Goal: Task Accomplishment & Management: Use online tool/utility

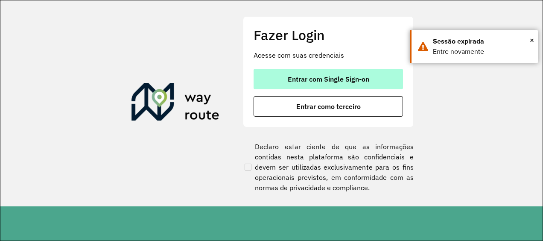
click at [362, 78] on font "Entrar com Single Sign-on" at bounding box center [329, 79] width 82 height 9
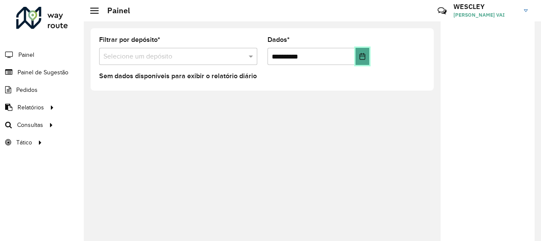
click at [362, 56] on icon "Escolha a data" at bounding box center [362, 56] width 7 height 7
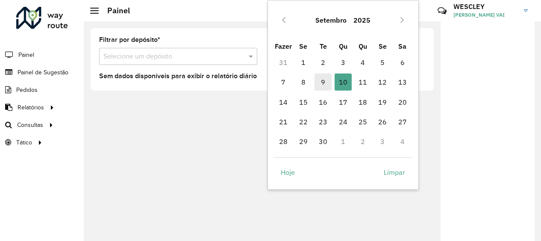
click at [323, 82] on font "9" at bounding box center [323, 82] width 4 height 10
type input "**********"
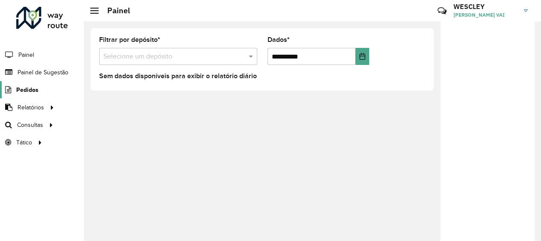
click at [35, 90] on span "Pedidos" at bounding box center [27, 89] width 22 height 9
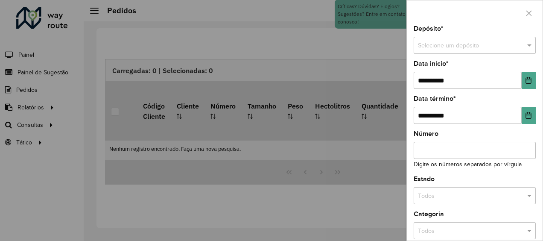
click at [39, 74] on div at bounding box center [271, 120] width 543 height 241
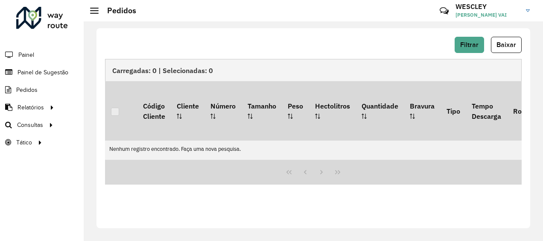
click at [39, 74] on span "Painel de Sugestão" at bounding box center [43, 72] width 51 height 9
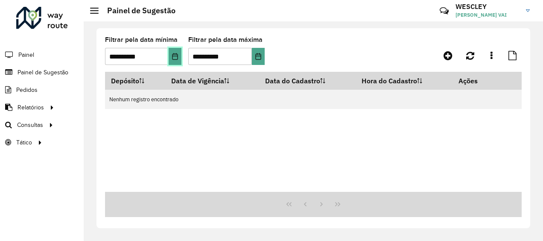
click at [170, 57] on button "Escolha a data" at bounding box center [175, 56] width 13 height 17
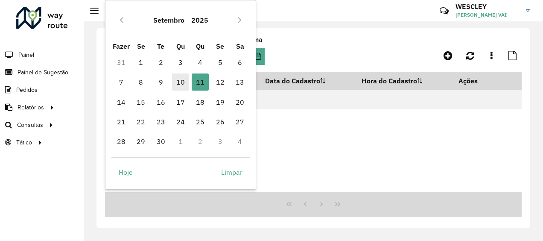
click at [179, 84] on font "10" at bounding box center [180, 82] width 9 height 10
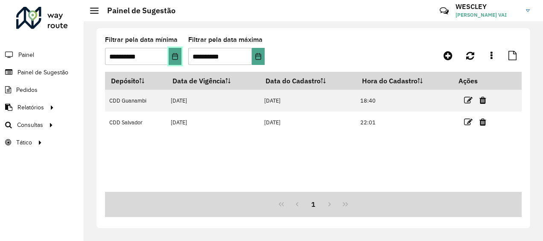
click at [175, 59] on icon "Escolha a data" at bounding box center [175, 56] width 7 height 7
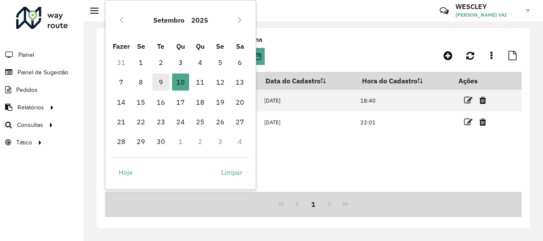
click at [160, 83] on font "9" at bounding box center [161, 82] width 4 height 10
type input "**********"
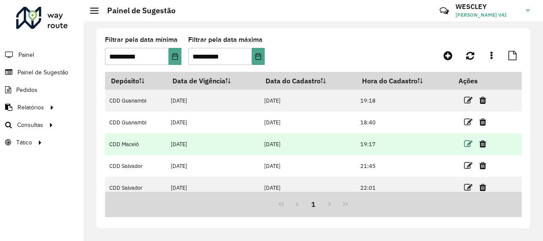
click at [467, 144] on icon at bounding box center [468, 144] width 9 height 9
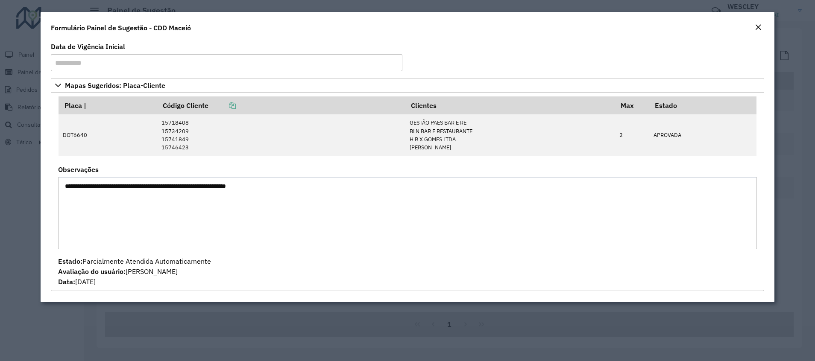
click at [540, 27] on em "Fechar" at bounding box center [758, 27] width 7 height 7
